Goal: Task Accomplishment & Management: Complete application form

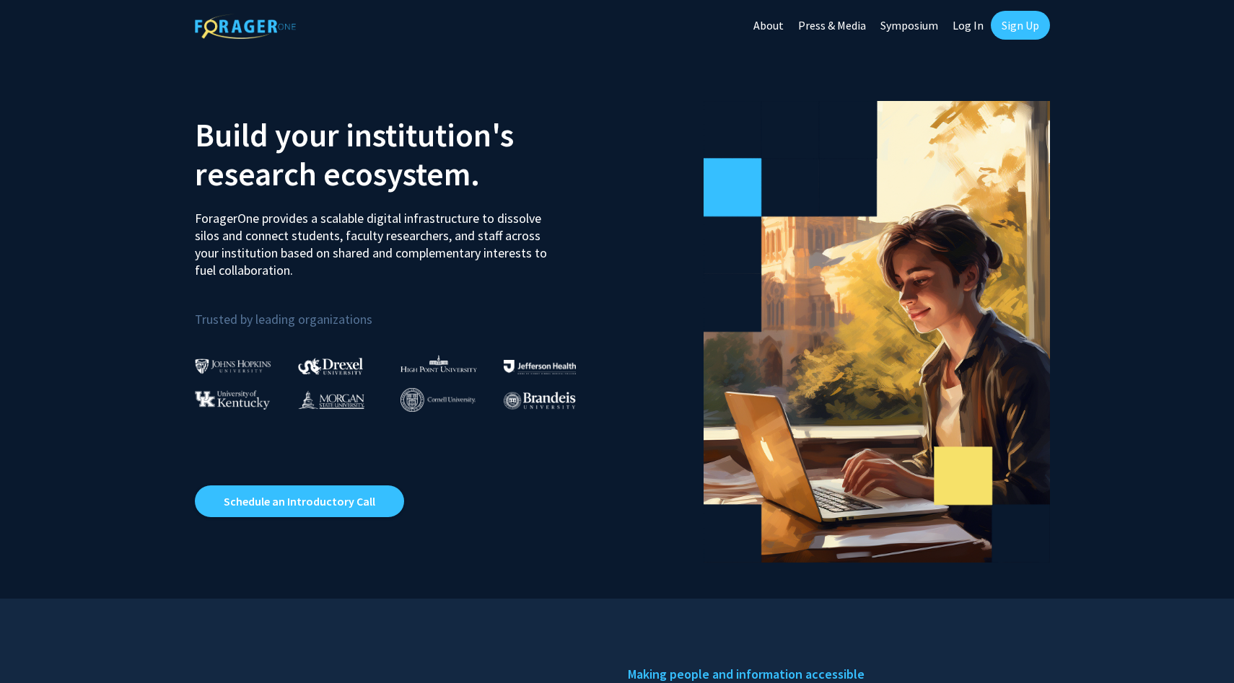
click at [1009, 28] on link "Sign Up" at bounding box center [1020, 25] width 59 height 29
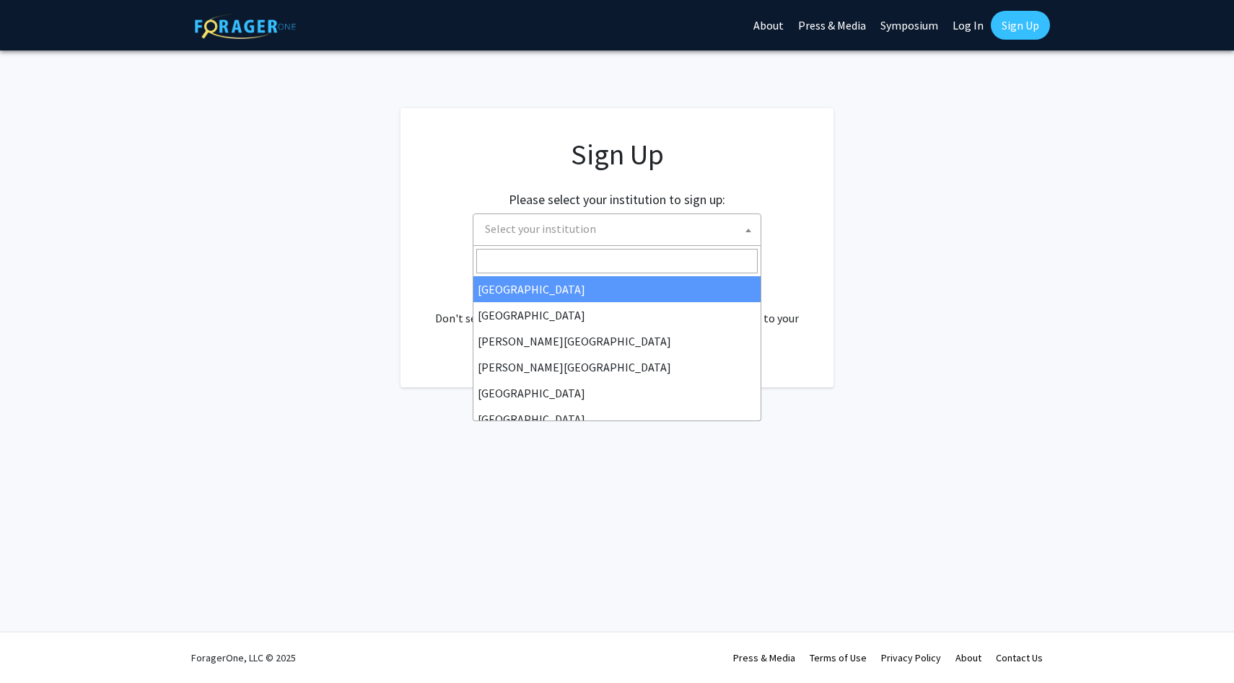
click at [730, 224] on span "Select your institution" at bounding box center [619, 229] width 281 height 30
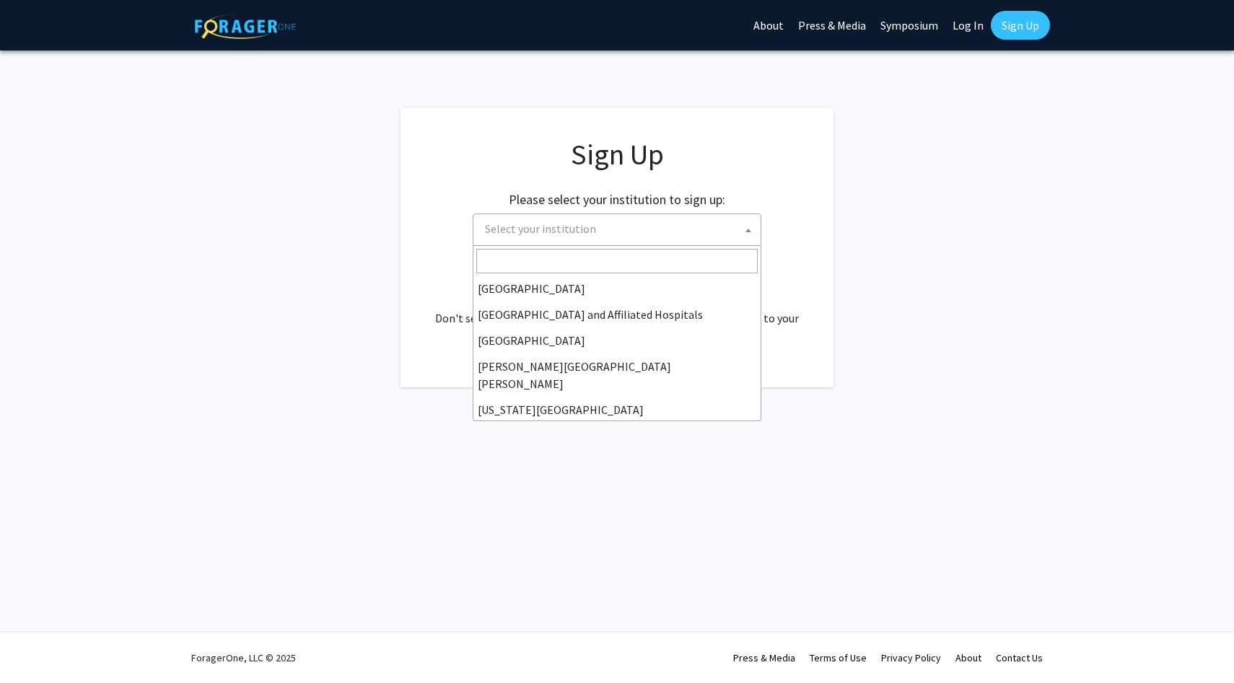
scroll to position [203, 0]
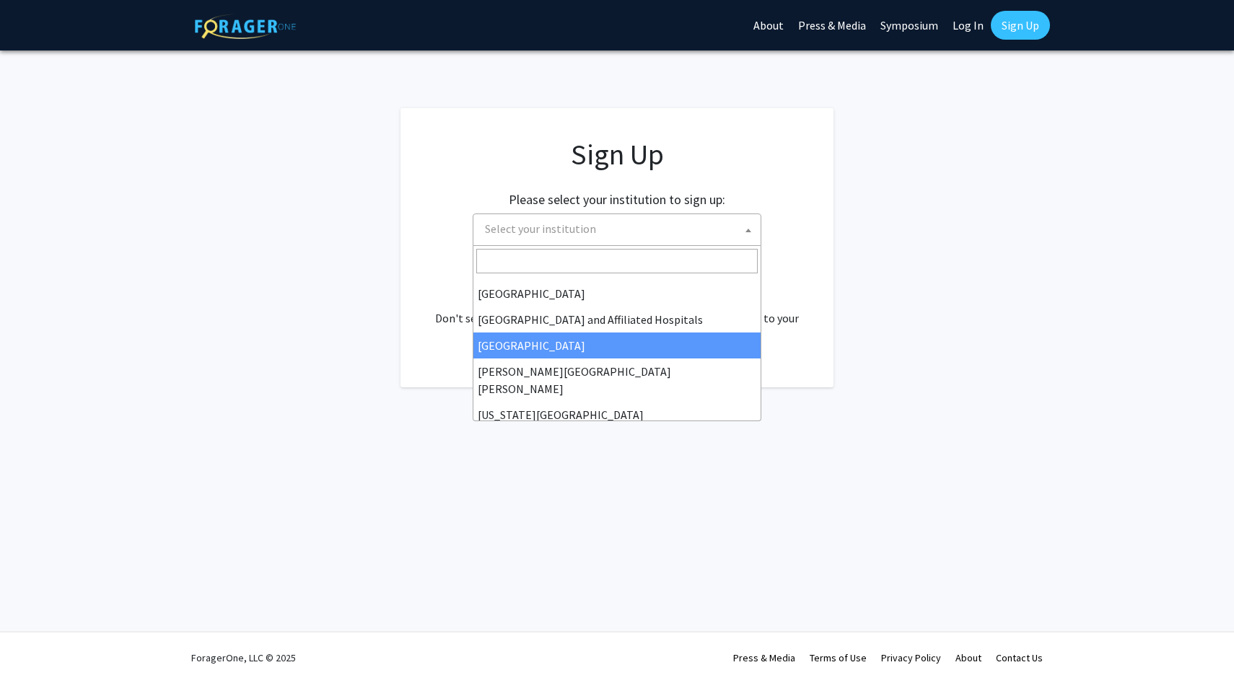
select select "2"
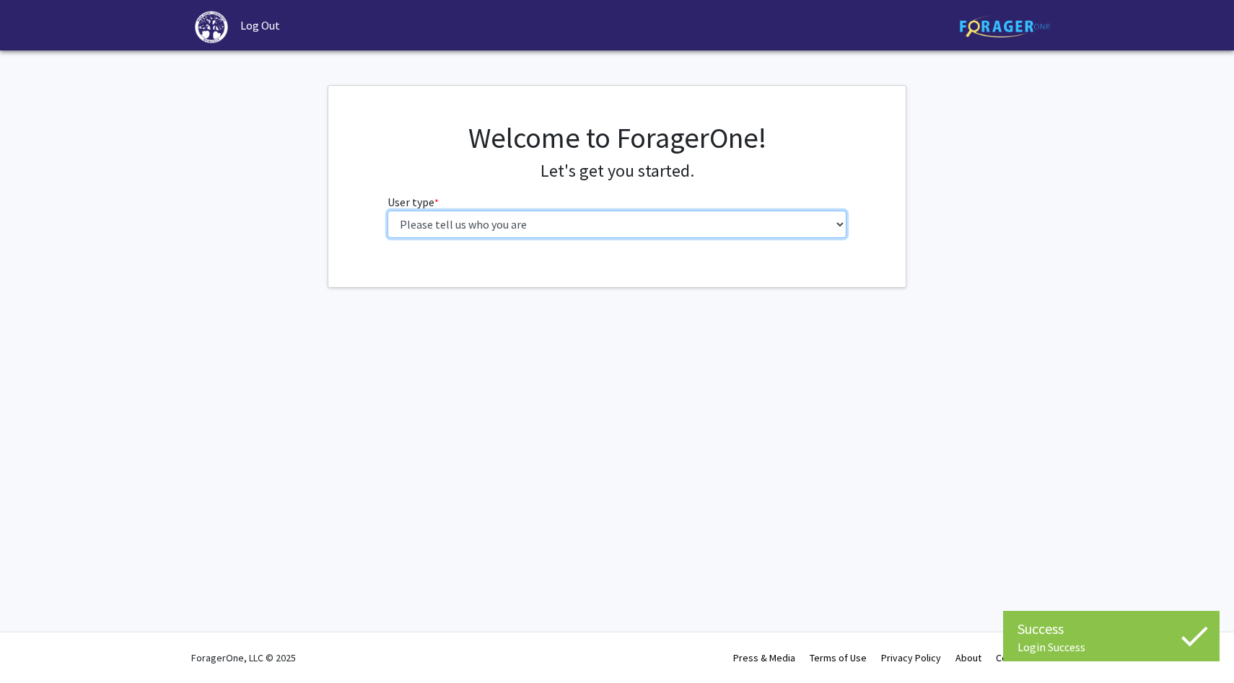
click at [748, 229] on select "Please tell us who you are Undergraduate Student Master's Student Doctoral Cand…" at bounding box center [618, 224] width 460 height 27
select select "1: undergrad"
click at [388, 211] on select "Please tell us who you are Undergraduate Student Master's Student Doctoral Cand…" at bounding box center [618, 224] width 460 height 27
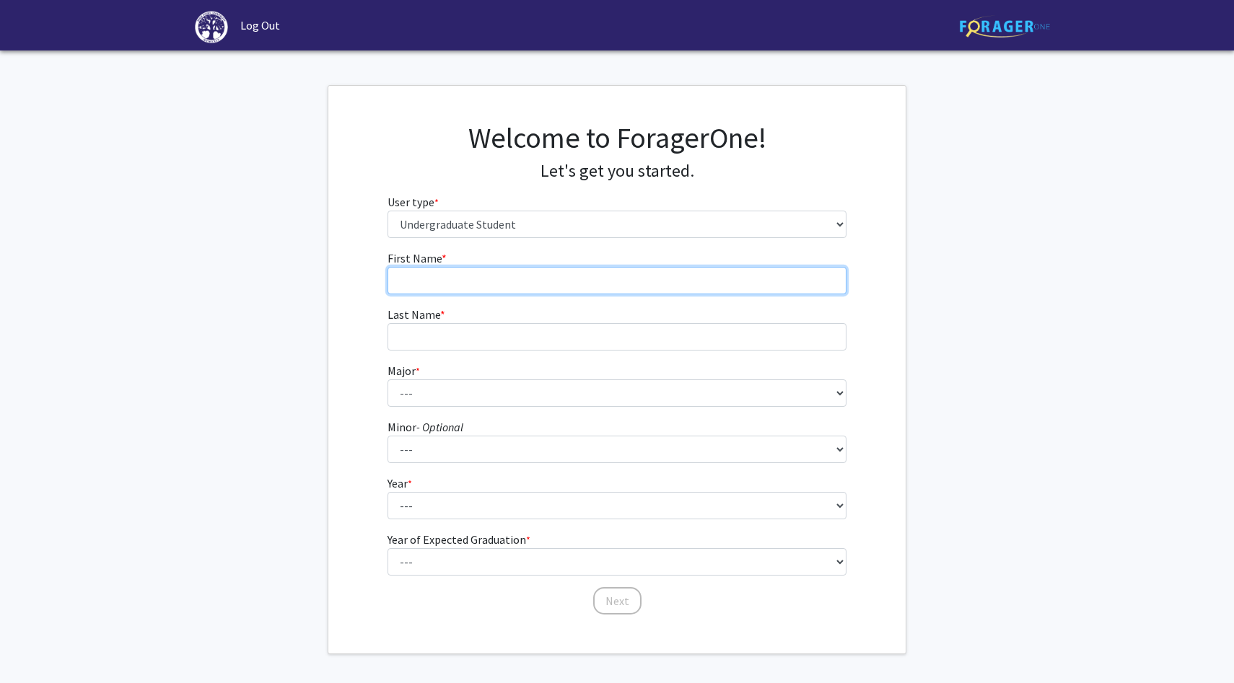
click at [805, 281] on input "First Name * required" at bounding box center [618, 280] width 460 height 27
type input "Regan"
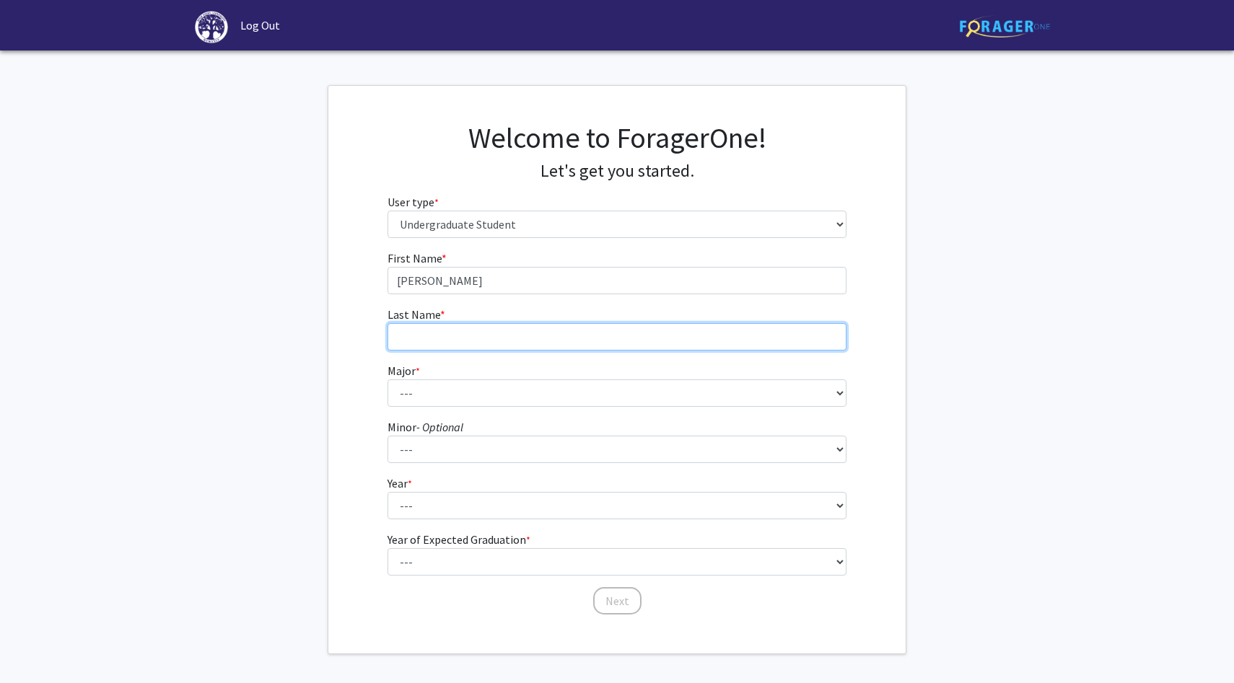
click at [411, 349] on input "Last Name * required" at bounding box center [618, 336] width 460 height 27
type input "K"
type input "Lewis"
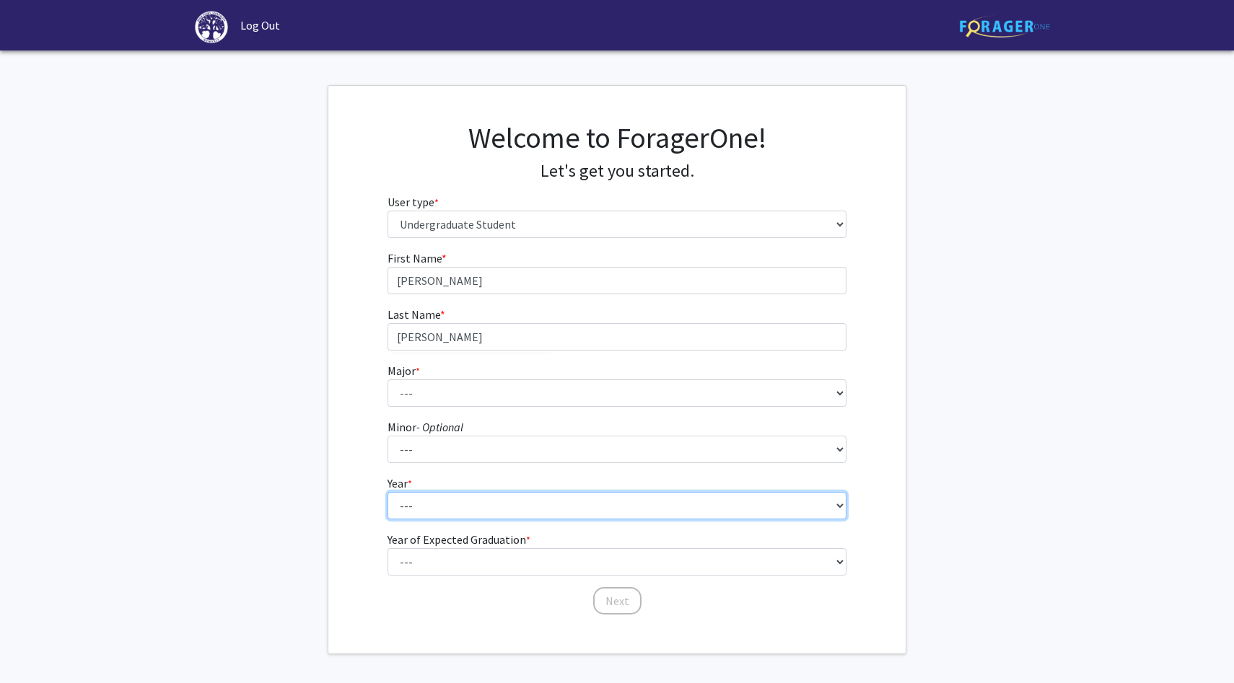
click at [407, 503] on select "--- First-year Sophomore Junior Senior Postbaccalaureate Certificate" at bounding box center [618, 505] width 460 height 27
select select "1: first-year"
click at [388, 498] on select "--- First-year Sophomore Junior Senior Postbaccalaureate Certificate" at bounding box center [618, 505] width 460 height 27
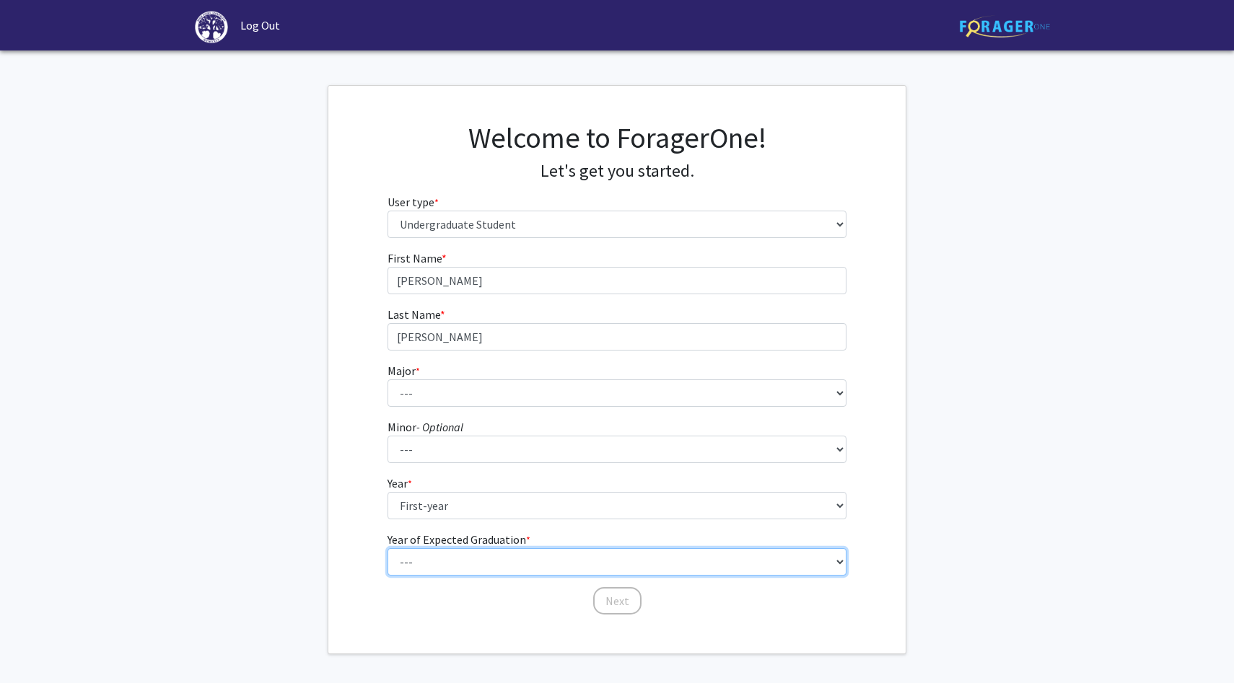
click at [457, 575] on select "--- 2025 2026 2027 2028 2029 2030 2031 2032 2033 2034" at bounding box center [618, 561] width 460 height 27
select select "4: 2028"
click at [388, 556] on select "--- 2025 2026 2027 2028 2029 2030 2031 2032 2033 2034" at bounding box center [618, 561] width 460 height 27
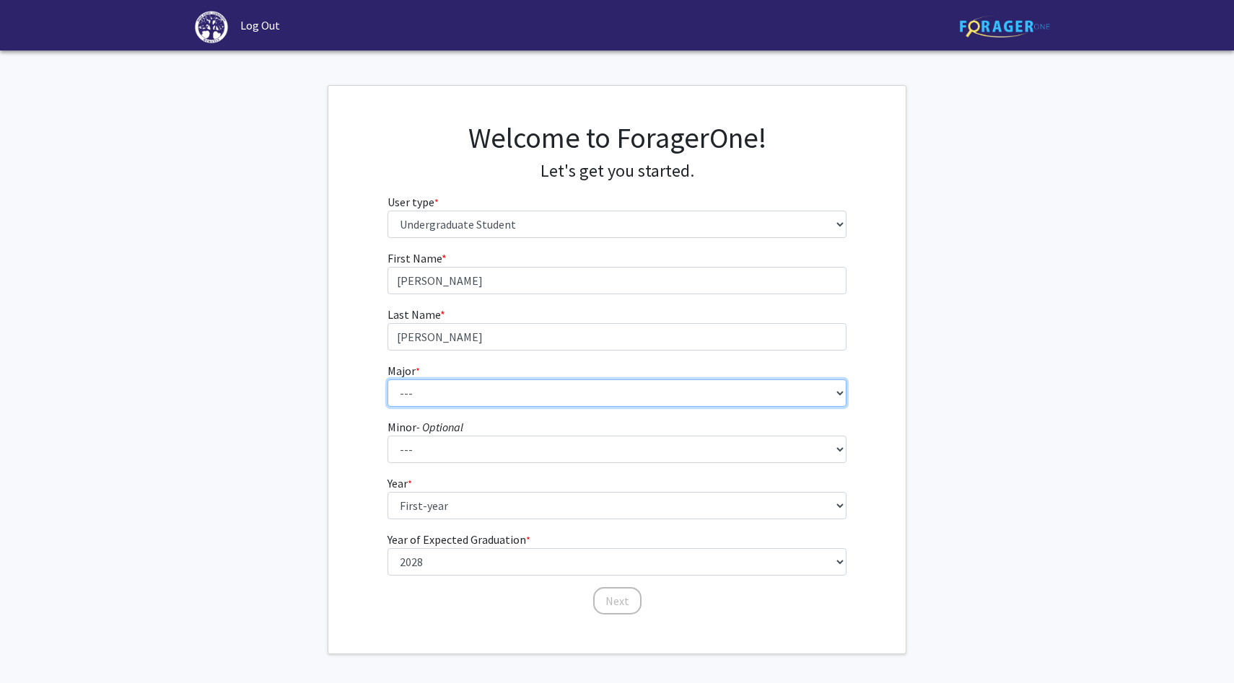
click at [472, 398] on select "--- Accounting Actuarial Science Advertising, Public Relations, and Strategic C…" at bounding box center [618, 393] width 460 height 27
select select "49: 197"
click at [388, 383] on select "--- Accounting Actuarial Science Advertising, Public Relations, and Strategic C…" at bounding box center [618, 393] width 460 height 27
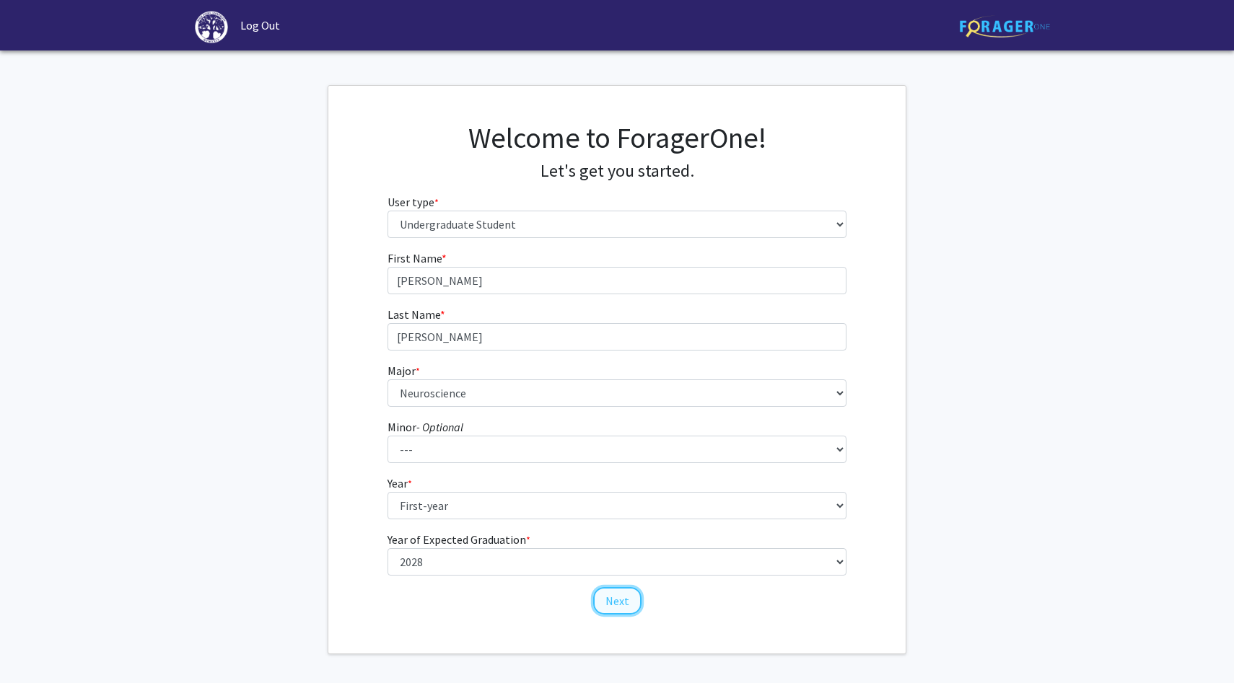
click at [609, 608] on button "Next" at bounding box center [617, 600] width 48 height 27
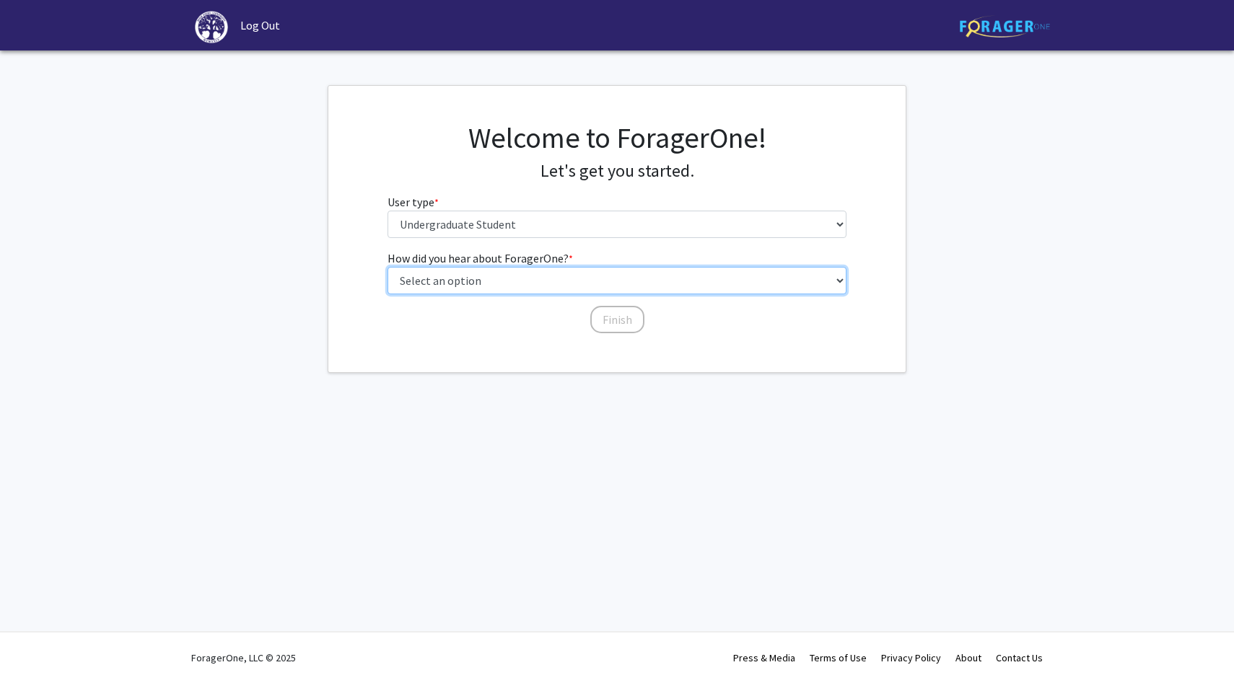
click at [578, 281] on select "Select an option Peer/student recommendation Faculty/staff recommendation Unive…" at bounding box center [618, 280] width 460 height 27
select select "2: faculty_recommendation"
click at [388, 268] on select "Select an option Peer/student recommendation Faculty/staff recommendation Unive…" at bounding box center [618, 280] width 460 height 27
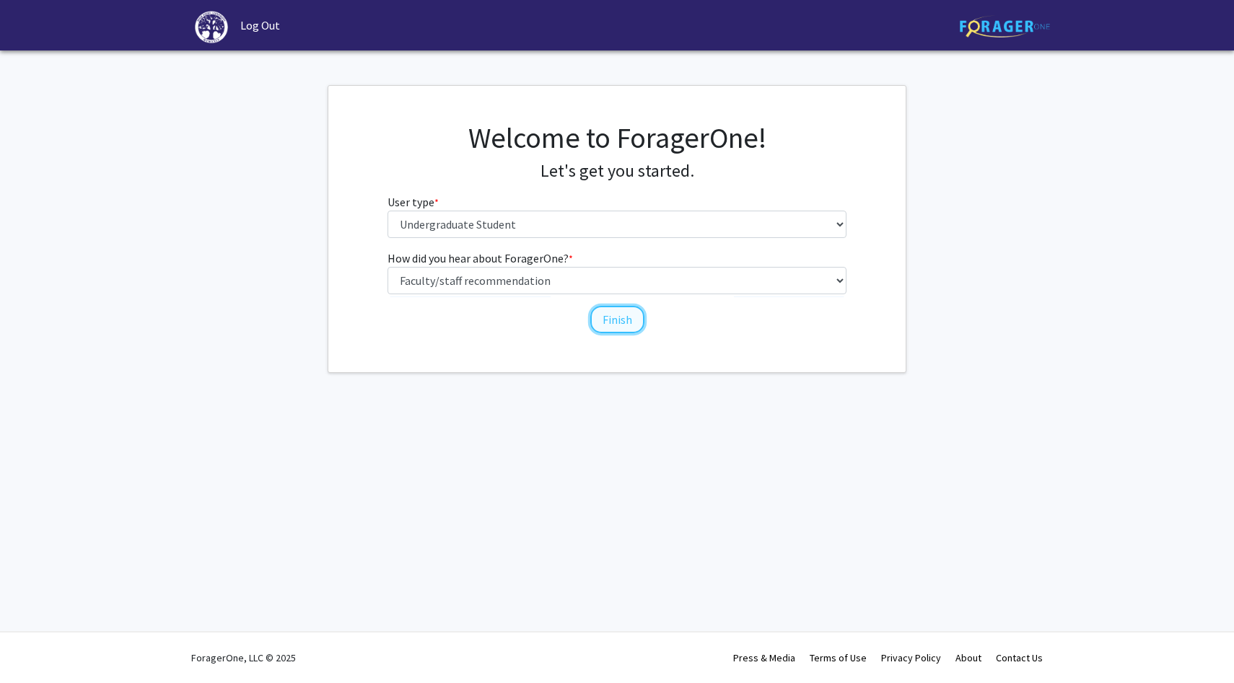
click at [631, 323] on button "Finish" at bounding box center [617, 319] width 54 height 27
